Goal: Browse casually

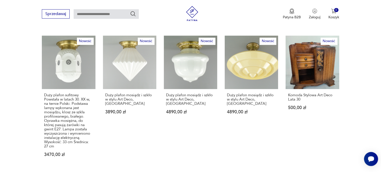
scroll to position [326, 0]
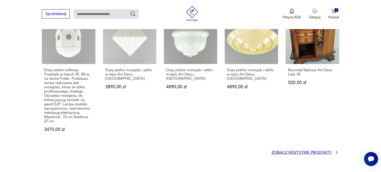
click at [291, 151] on p "Zobacz wszystkie produkty" at bounding box center [301, 152] width 60 height 3
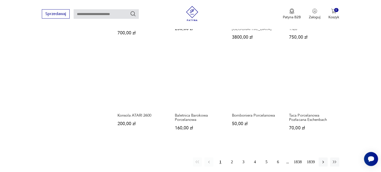
scroll to position [398, 0]
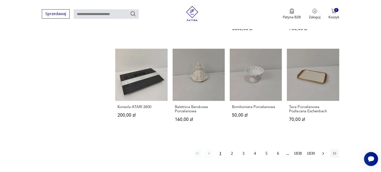
click at [323, 151] on icon "button" at bounding box center [323, 153] width 5 height 5
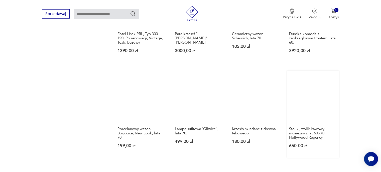
scroll to position [415, 0]
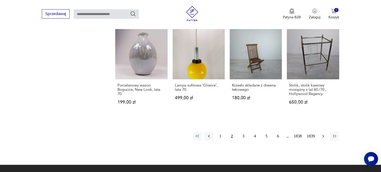
click at [321, 133] on icon "button" at bounding box center [323, 135] width 5 height 5
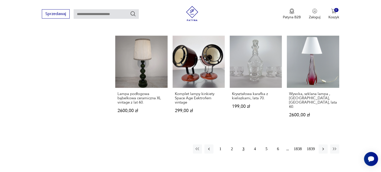
scroll to position [415, 0]
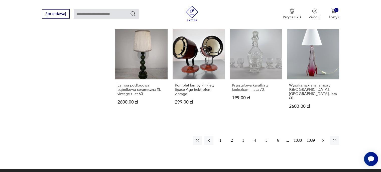
click at [321, 138] on icon "button" at bounding box center [323, 140] width 5 height 5
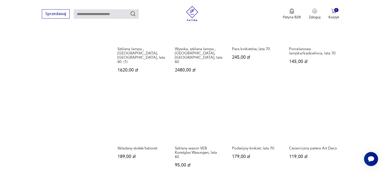
scroll to position [390, 0]
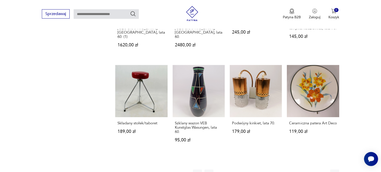
click at [323, 171] on icon "button" at bounding box center [323, 173] width 5 height 5
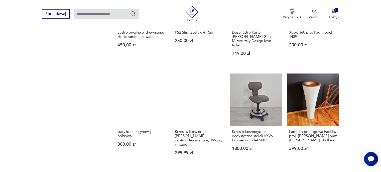
scroll to position [390, 0]
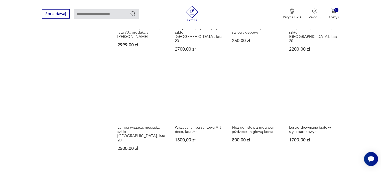
scroll to position [415, 0]
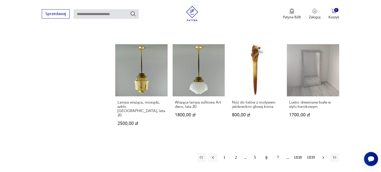
click at [323, 156] on icon "button" at bounding box center [323, 157] width 2 height 3
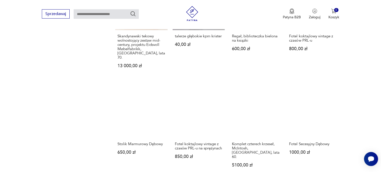
scroll to position [415, 0]
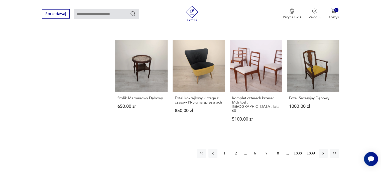
click at [224, 148] on button "1" at bounding box center [224, 152] width 9 height 9
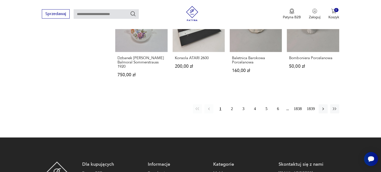
scroll to position [490, 0]
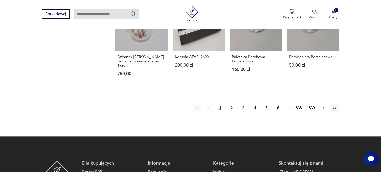
click at [325, 105] on icon "button" at bounding box center [323, 107] width 5 height 5
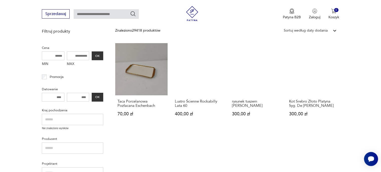
scroll to position [115, 0]
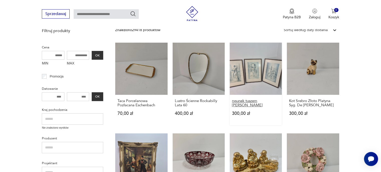
click at [251, 102] on h3 "rysunek tuszem [PERSON_NAME]" at bounding box center [256, 103] width 48 height 9
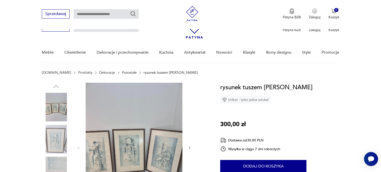
scroll to position [50, 0]
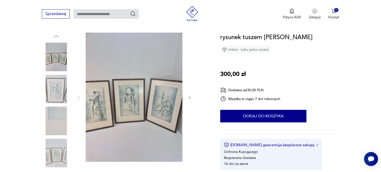
click at [188, 98] on icon "button" at bounding box center [190, 97] width 4 height 4
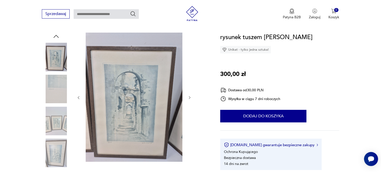
click at [188, 98] on icon "button" at bounding box center [190, 97] width 4 height 4
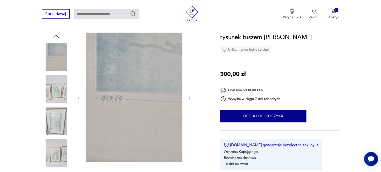
click at [188, 98] on icon "button" at bounding box center [190, 97] width 4 height 4
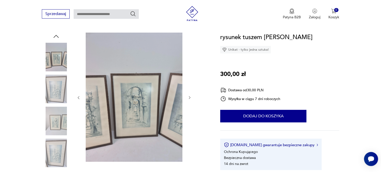
click at [188, 98] on icon "button" at bounding box center [190, 97] width 4 height 4
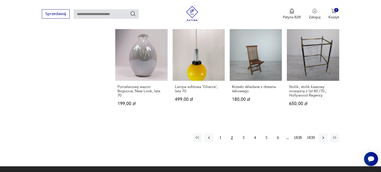
scroll to position [415, 0]
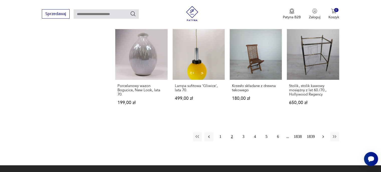
click at [321, 134] on icon "button" at bounding box center [323, 136] width 5 height 5
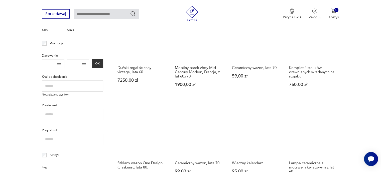
scroll to position [165, 0]
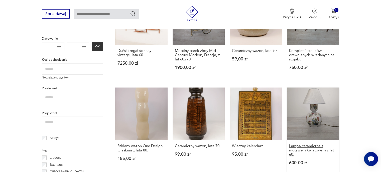
click at [311, 147] on h3 "Lampa ceramiczna z motywem kwiatowym z lat 60." at bounding box center [313, 150] width 48 height 13
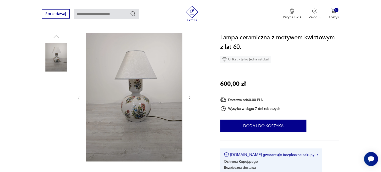
scroll to position [50, 0]
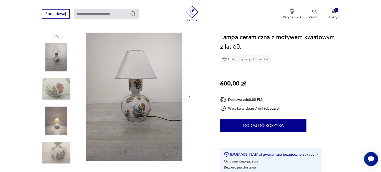
click at [190, 98] on icon "button" at bounding box center [190, 97] width 2 height 3
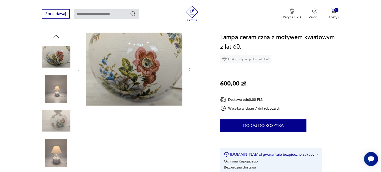
click at [190, 98] on div at bounding box center [133, 70] width 115 height 74
click at [190, 69] on icon "button" at bounding box center [190, 69] width 2 height 3
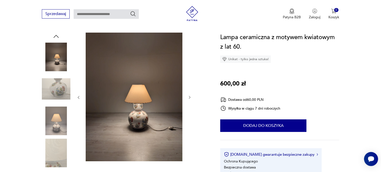
click at [190, 96] on icon "button" at bounding box center [190, 97] width 2 height 3
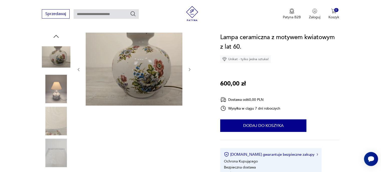
click at [190, 70] on icon "button" at bounding box center [190, 69] width 4 height 4
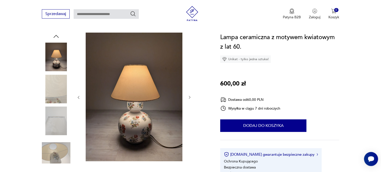
click at [189, 96] on icon "button" at bounding box center [190, 97] width 4 height 4
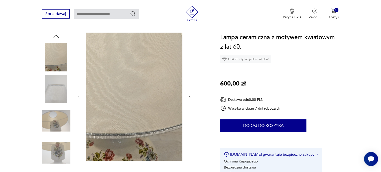
click at [189, 96] on icon "button" at bounding box center [190, 97] width 4 height 4
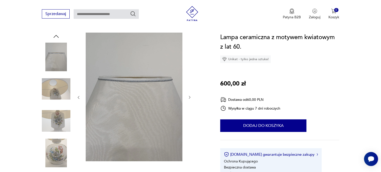
click at [189, 96] on icon "button" at bounding box center [190, 97] width 4 height 4
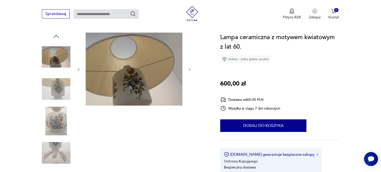
click at [189, 96] on div at bounding box center [133, 70] width 115 height 74
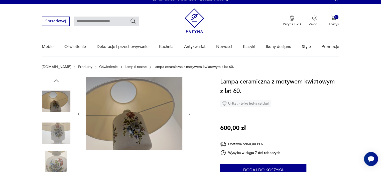
scroll to position [0, 0]
